Goal: Navigation & Orientation: Understand site structure

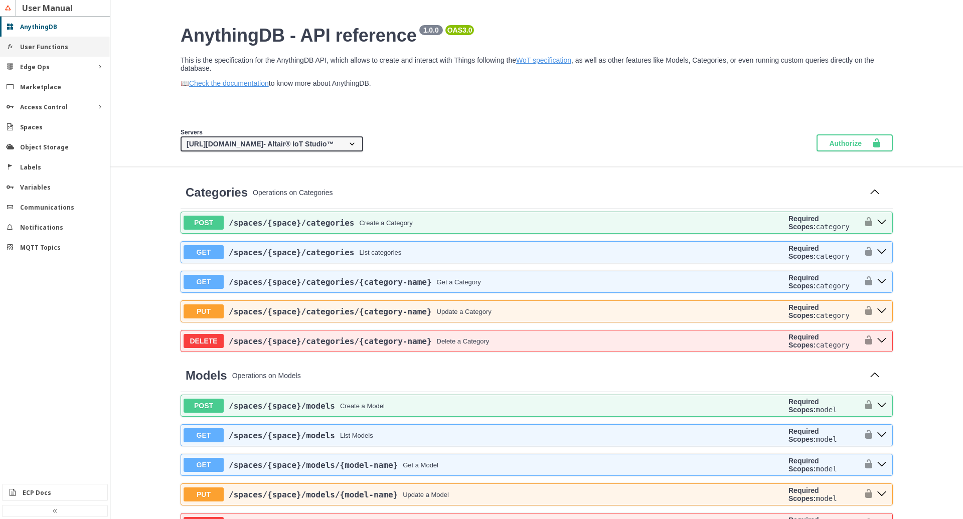
click at [0, 0] on slot "User Functions" at bounding box center [0, 0] width 0 height 0
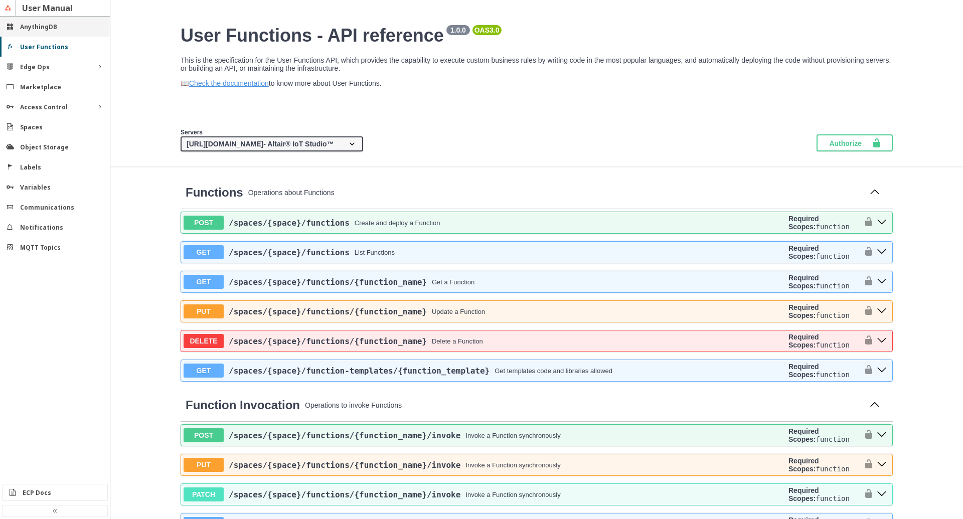
click at [0, 0] on slot "AnythingDB" at bounding box center [0, 0] width 0 height 0
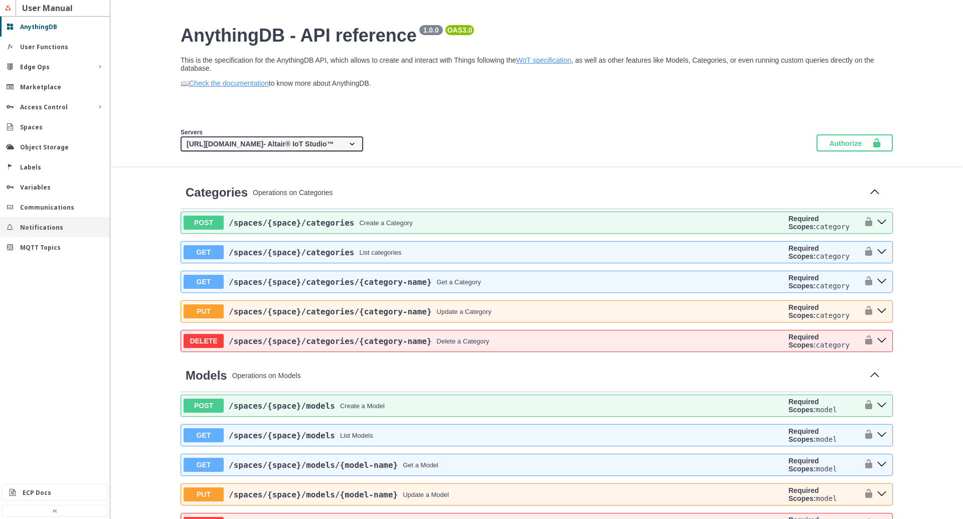
click at [0, 0] on slot "Notifications" at bounding box center [0, 0] width 0 height 0
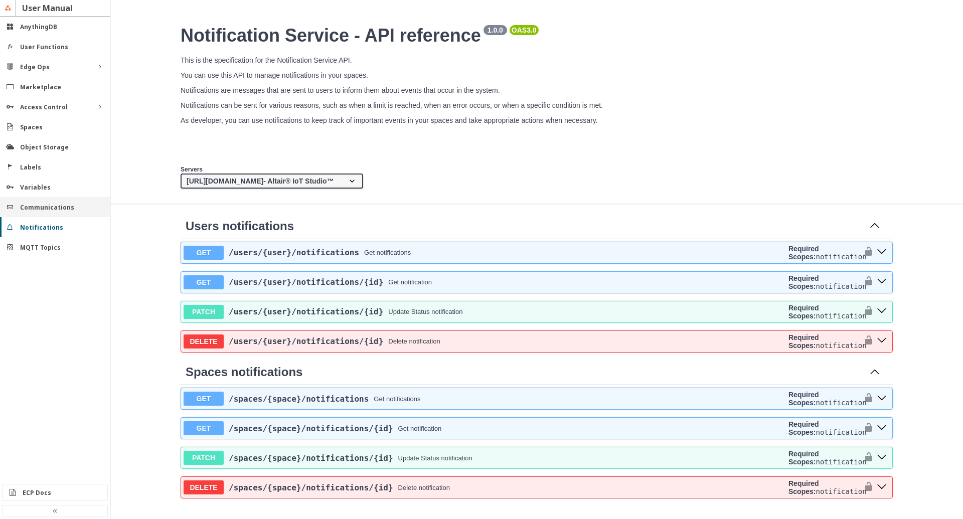
click at [0, 0] on slot "Communications" at bounding box center [0, 0] width 0 height 0
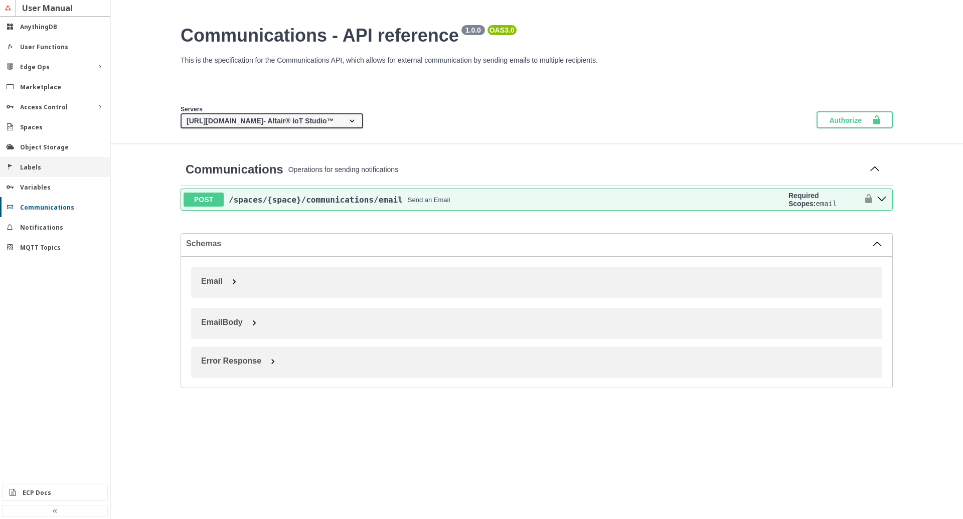
click at [39, 177] on div "Labels" at bounding box center [55, 167] width 110 height 20
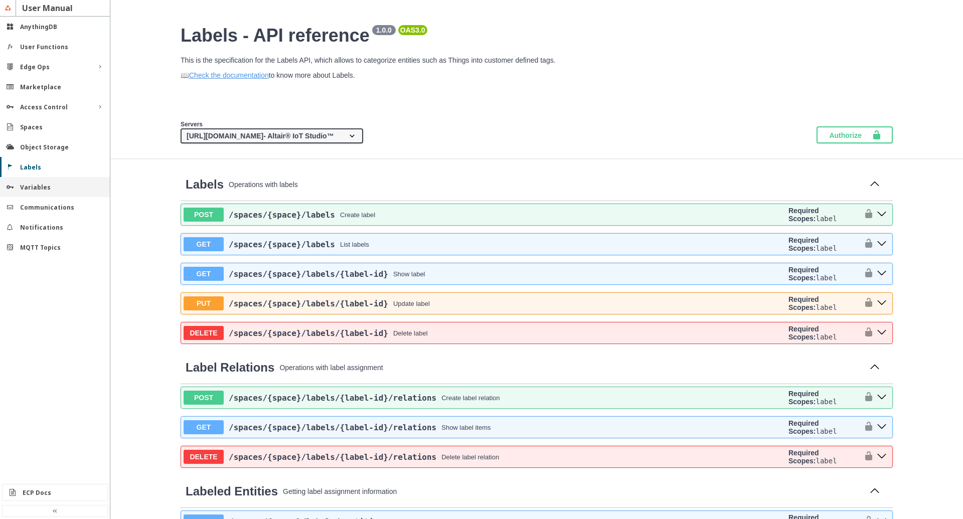
click at [0, 0] on slot "Variables" at bounding box center [0, 0] width 0 height 0
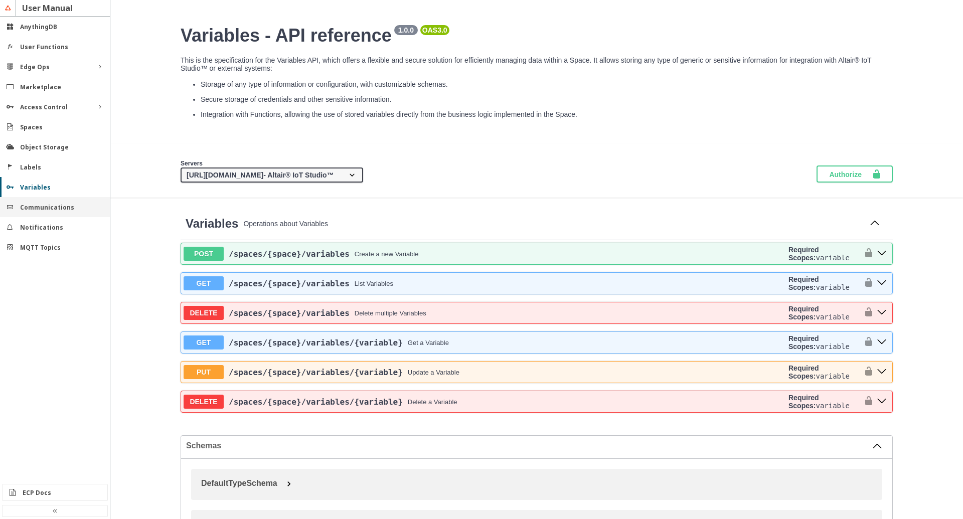
click at [39, 215] on div "Communications" at bounding box center [55, 207] width 110 height 20
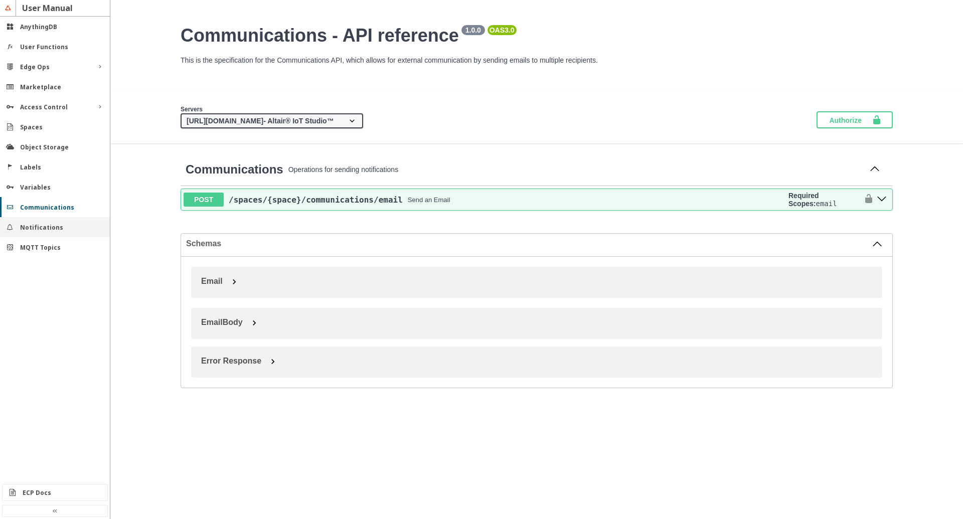
click at [0, 0] on slot "Notifications" at bounding box center [0, 0] width 0 height 0
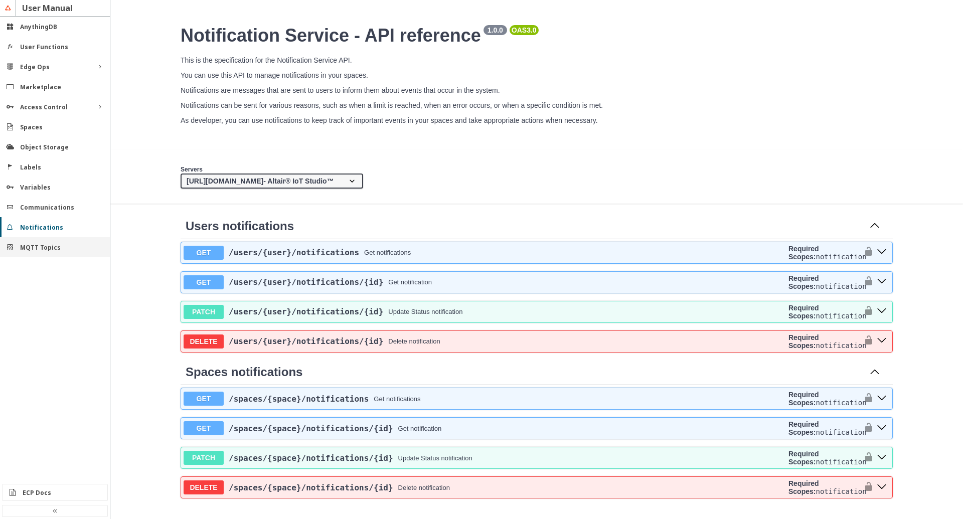
click at [0, 0] on slot "MQTT Topics" at bounding box center [0, 0] width 0 height 0
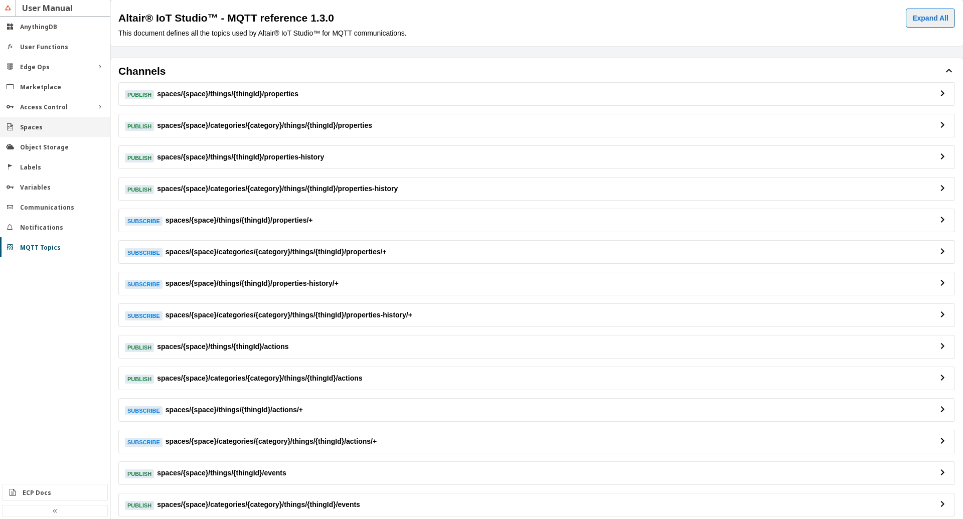
click at [48, 123] on div "Spaces" at bounding box center [59, 127] width 78 height 9
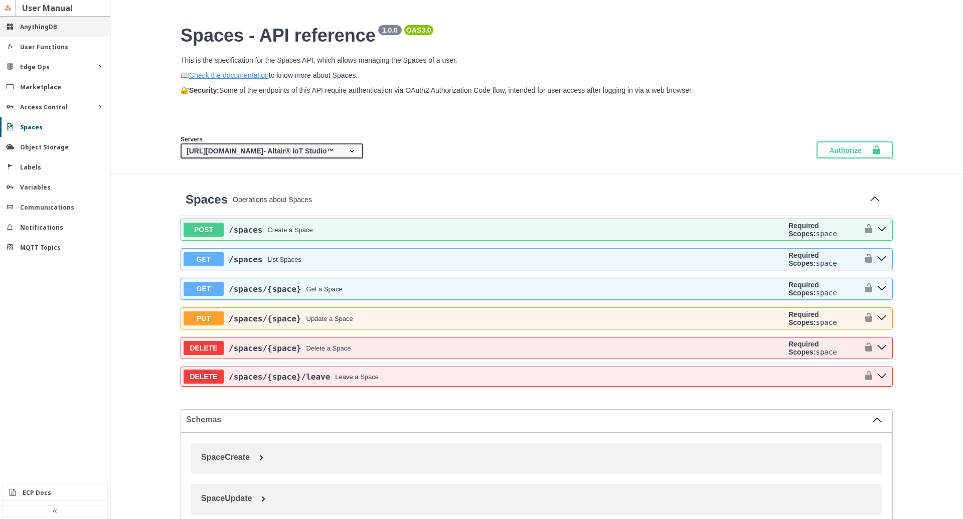
click at [57, 32] on div "AnythingDB" at bounding box center [55, 27] width 110 height 20
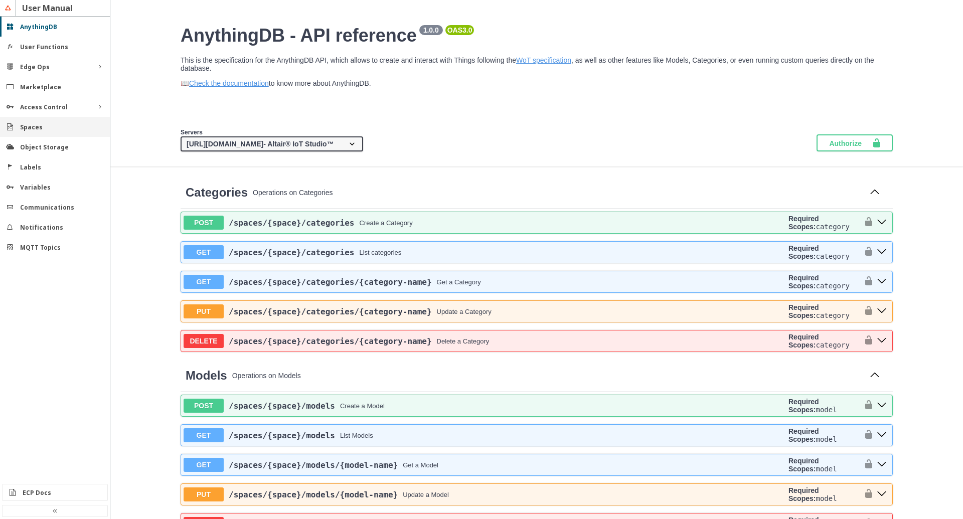
click at [0, 0] on slot "Spaces" at bounding box center [0, 0] width 0 height 0
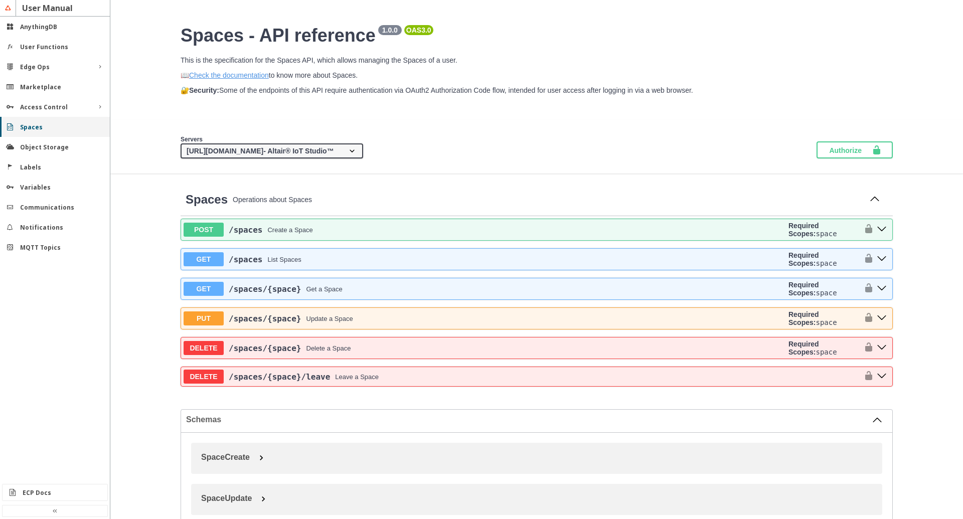
click at [61, 132] on div "Spaces" at bounding box center [55, 127] width 110 height 20
click at [60, 162] on div "Labels" at bounding box center [55, 167] width 110 height 20
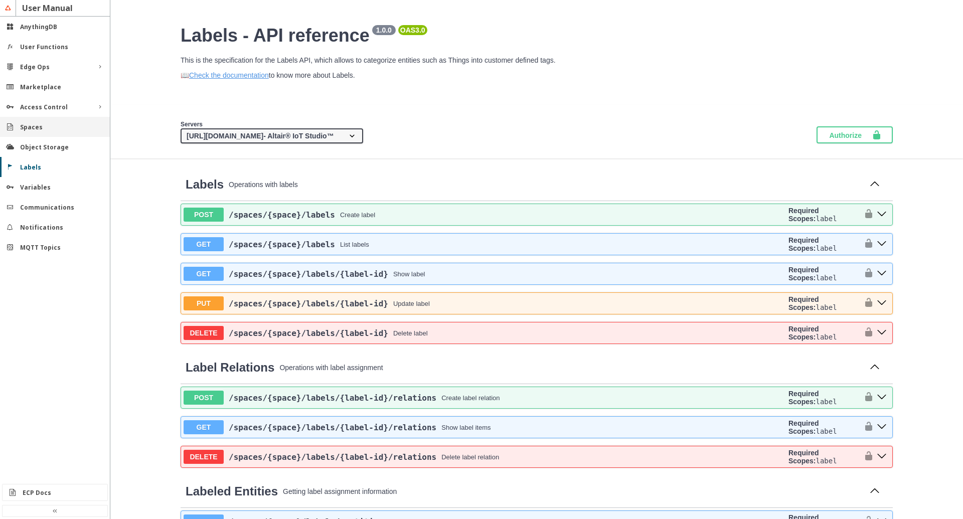
click at [52, 128] on div "Spaces" at bounding box center [59, 127] width 78 height 9
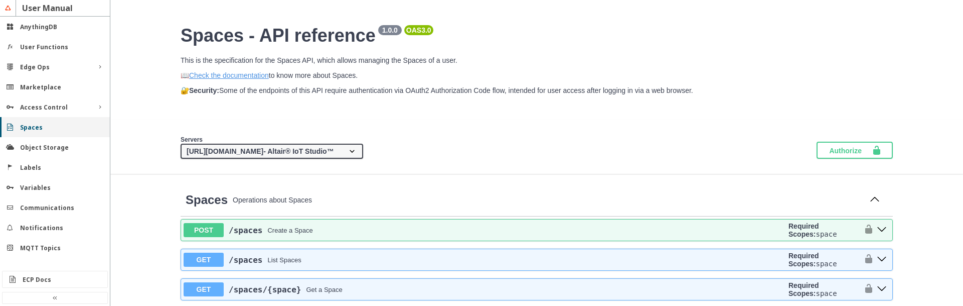
click at [52, 128] on div "Spaces" at bounding box center [59, 127] width 78 height 9
click at [42, 169] on div "Labels" at bounding box center [59, 167] width 78 height 9
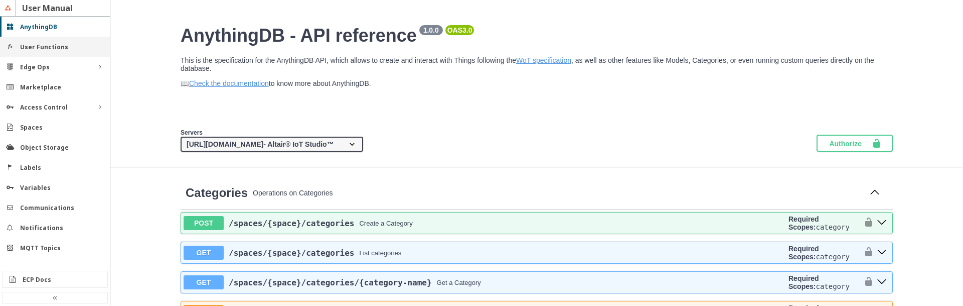
click at [0, 0] on slot "User Functions" at bounding box center [0, 0] width 0 height 0
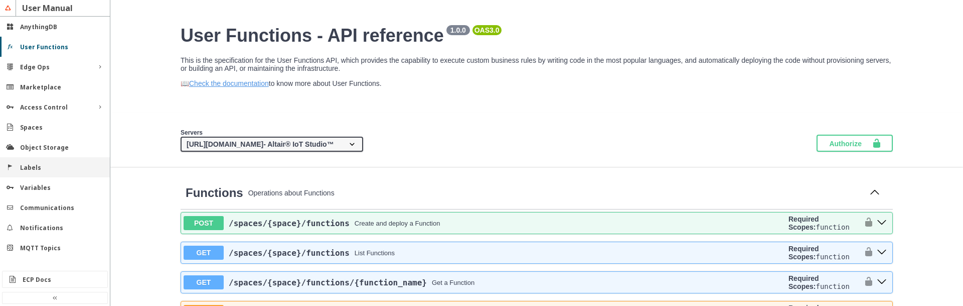
click at [44, 163] on div "Labels" at bounding box center [55, 167] width 110 height 20
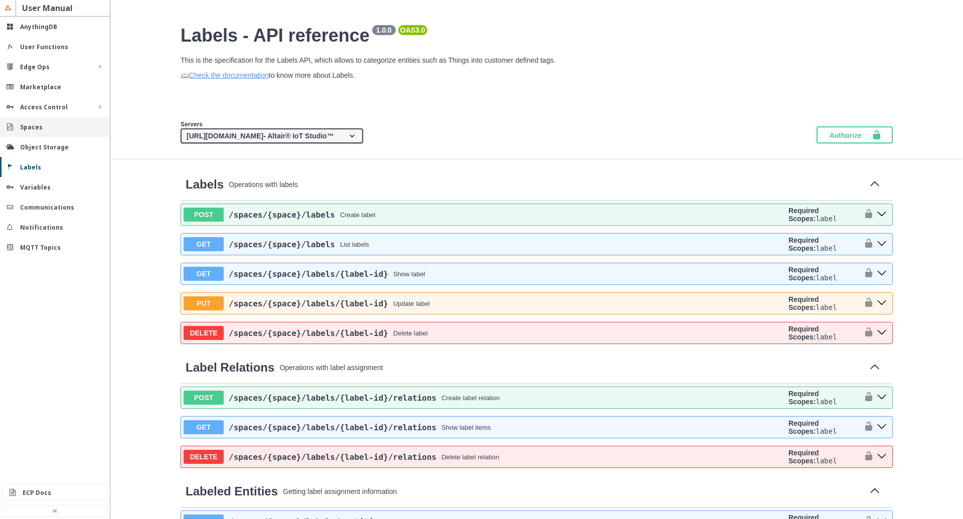
click at [0, 0] on slot "Spaces" at bounding box center [0, 0] width 0 height 0
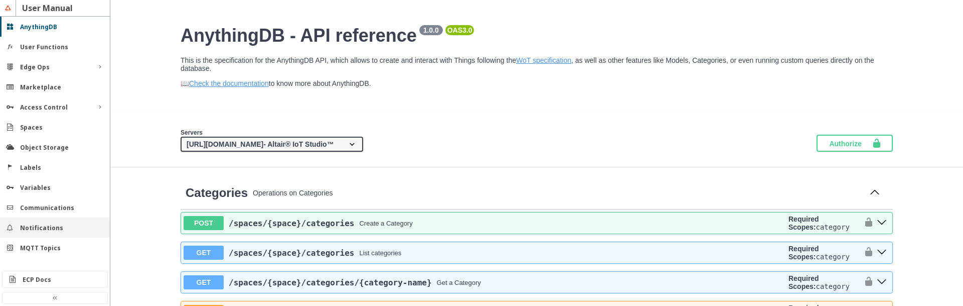
click at [0, 0] on slot "Notifications" at bounding box center [0, 0] width 0 height 0
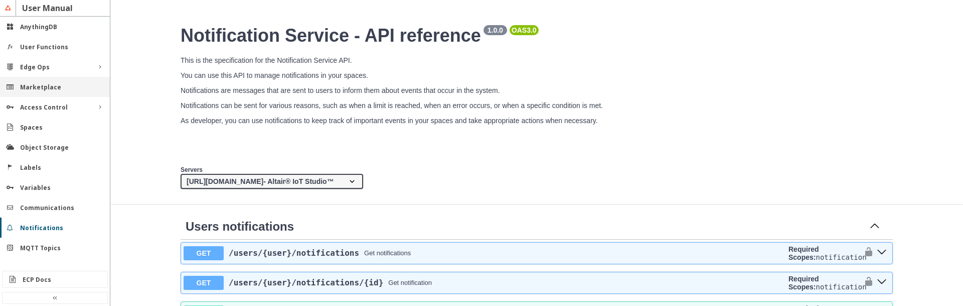
click at [0, 0] on slot "Marketplace" at bounding box center [0, 0] width 0 height 0
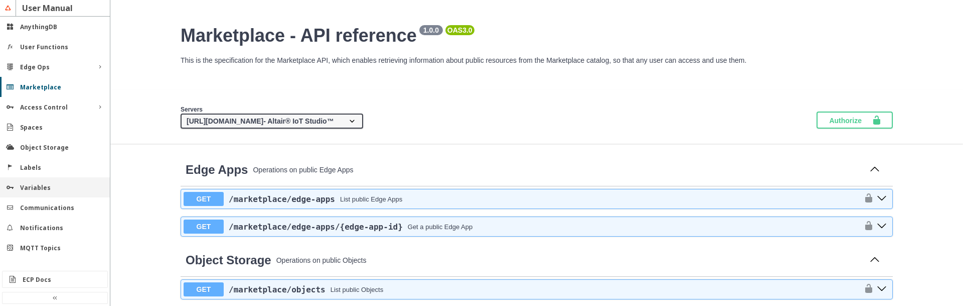
click at [0, 0] on slot "Variables" at bounding box center [0, 0] width 0 height 0
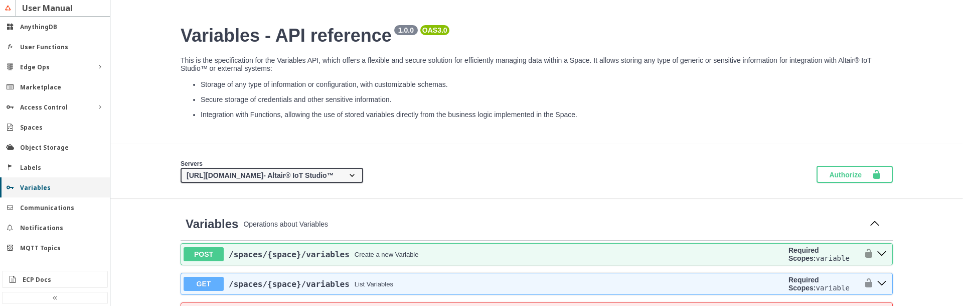
click at [0, 0] on slot "Variables" at bounding box center [0, 0] width 0 height 0
click at [0, 0] on slot "Communications" at bounding box center [0, 0] width 0 height 0
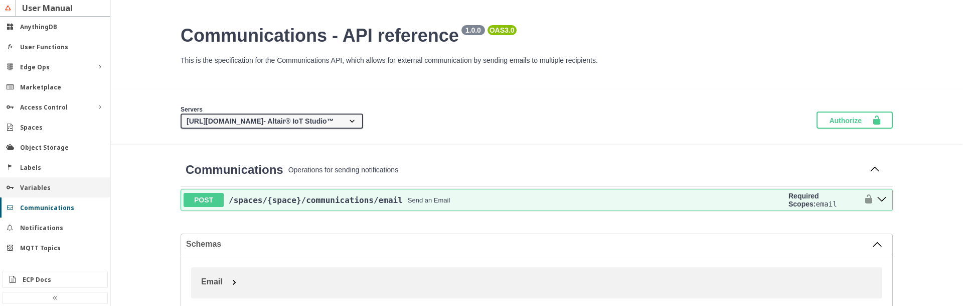
click at [0, 0] on slot "Variables" at bounding box center [0, 0] width 0 height 0
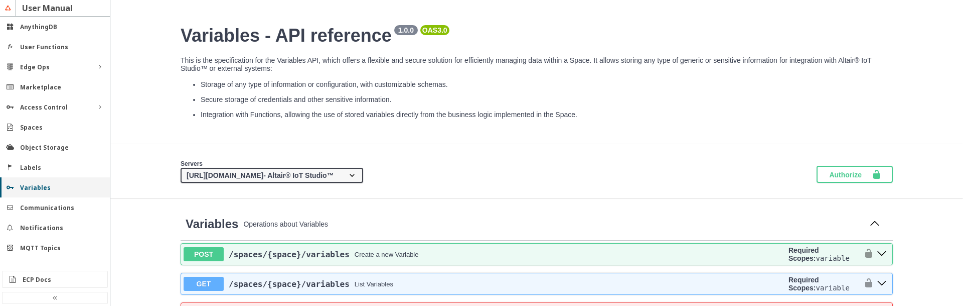
click at [0, 0] on slot "Variables" at bounding box center [0, 0] width 0 height 0
click at [0, 0] on slot "Marketplace" at bounding box center [0, 0] width 0 height 0
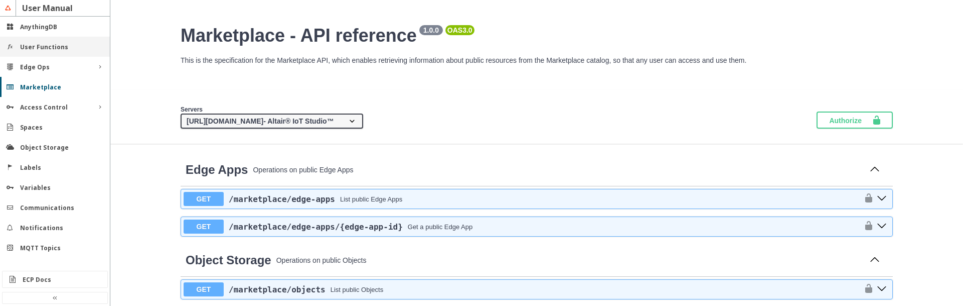
click at [0, 0] on slot "User Functions" at bounding box center [0, 0] width 0 height 0
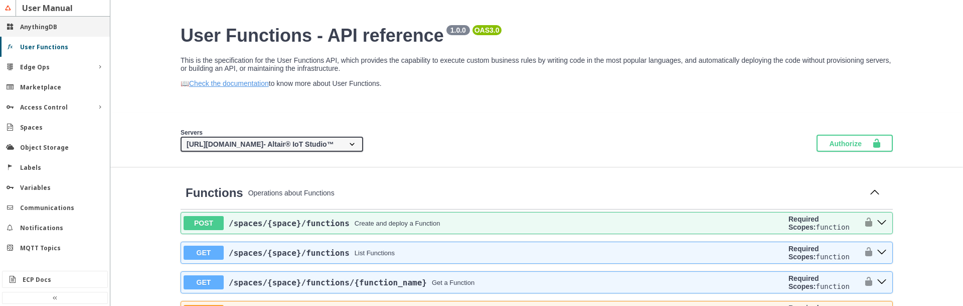
click at [46, 32] on div "AnythingDB" at bounding box center [55, 27] width 110 height 20
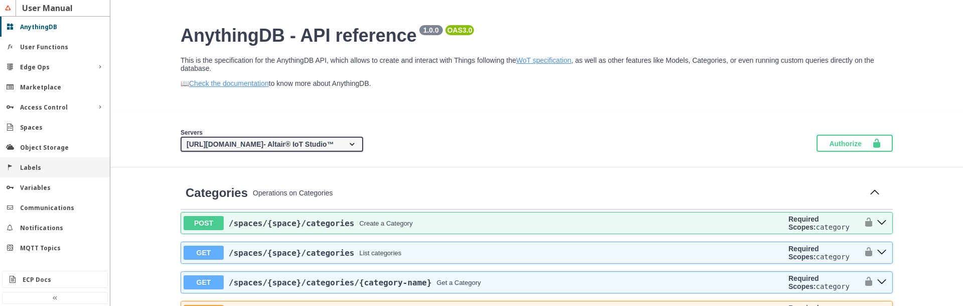
click at [48, 170] on div "Labels" at bounding box center [59, 167] width 78 height 9
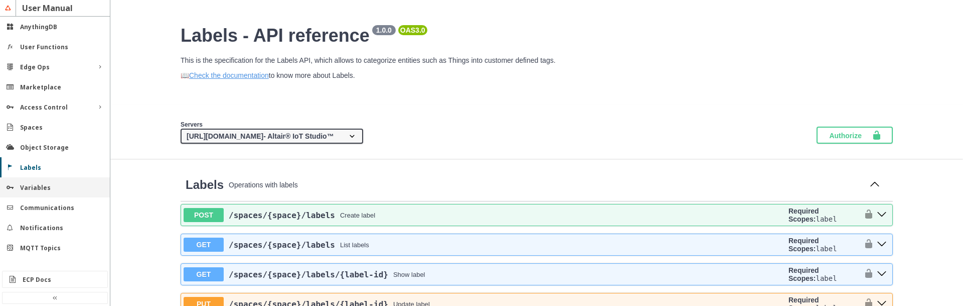
click at [49, 181] on div "Variables" at bounding box center [55, 187] width 110 height 20
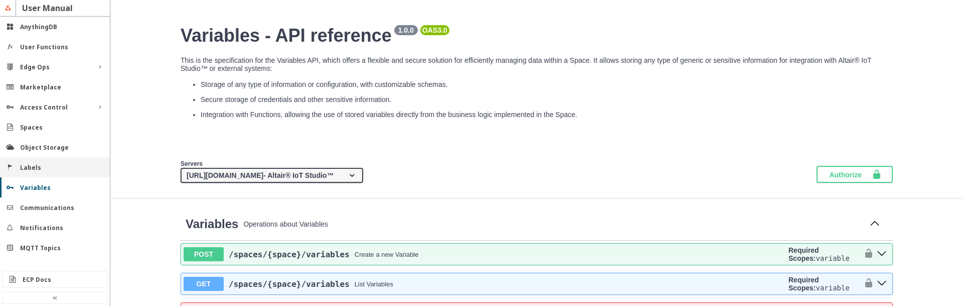
click at [0, 0] on slot "Labels" at bounding box center [0, 0] width 0 height 0
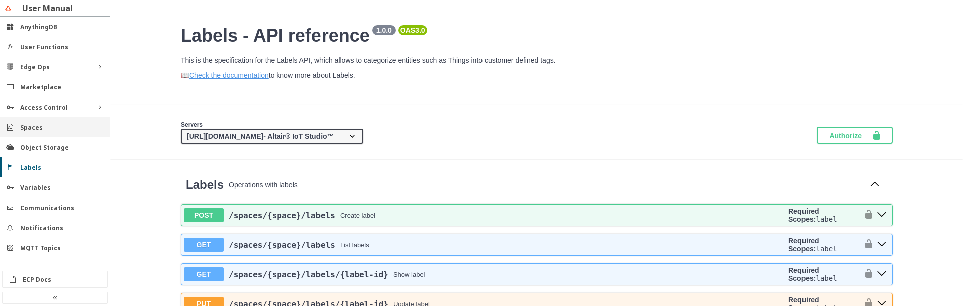
click at [61, 130] on div "Spaces" at bounding box center [59, 127] width 78 height 9
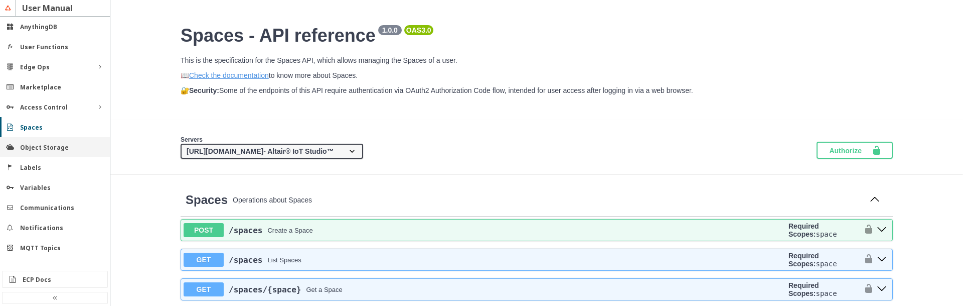
click at [0, 0] on slot "Object Storage" at bounding box center [0, 0] width 0 height 0
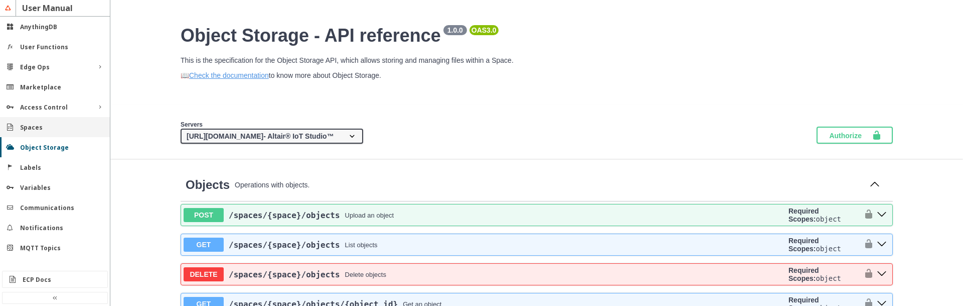
click at [41, 130] on div "Spaces" at bounding box center [59, 127] width 78 height 9
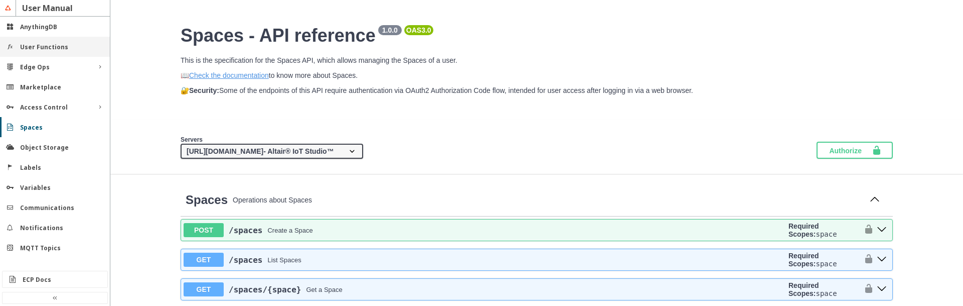
click at [0, 0] on slot "User Functions" at bounding box center [0, 0] width 0 height 0
